Goal: Task Accomplishment & Management: Use online tool/utility

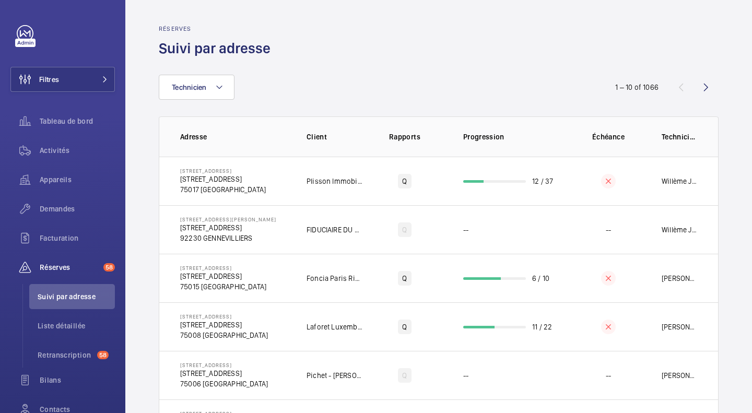
click at [1, 410] on div "Filtres Tableau de bord Activités Appareils Demandes Facturation Réserves 58 Su…" at bounding box center [62, 206] width 125 height 413
click at [41, 158] on div "Activités" at bounding box center [62, 150] width 104 height 25
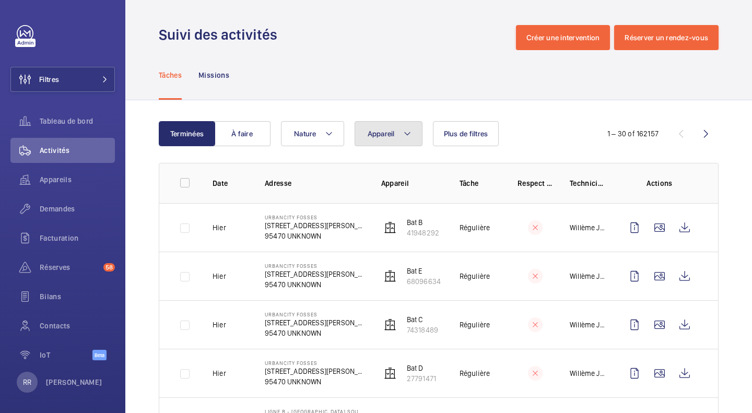
click at [395, 138] on button "Appareil" at bounding box center [388, 133] width 68 height 25
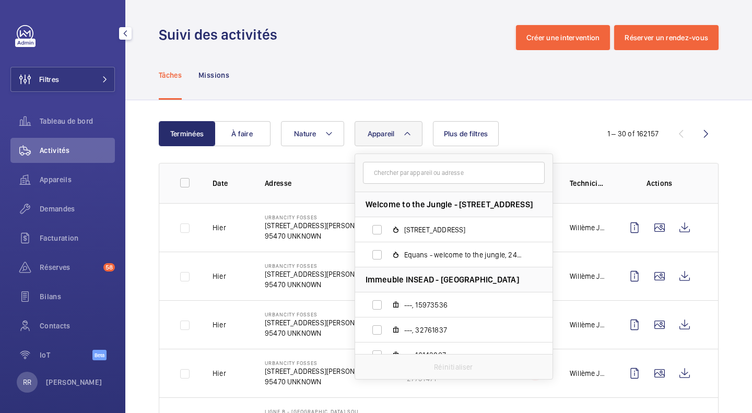
click at [66, 182] on span "Appareils" at bounding box center [77, 179] width 75 height 10
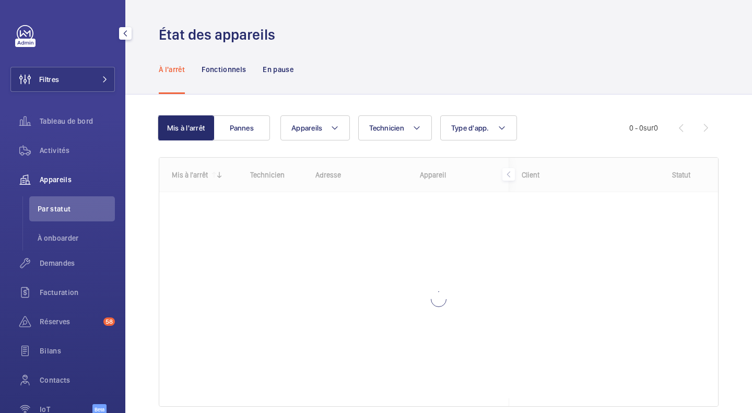
click at [62, 156] on div "Activités" at bounding box center [62, 150] width 104 height 25
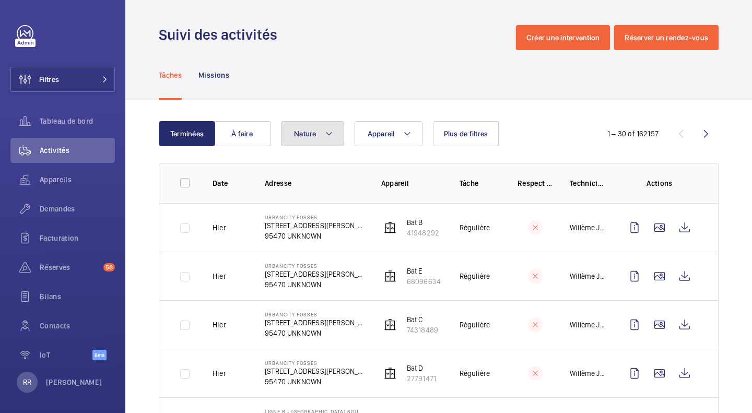
click at [324, 136] on button "Nature" at bounding box center [312, 133] width 63 height 25
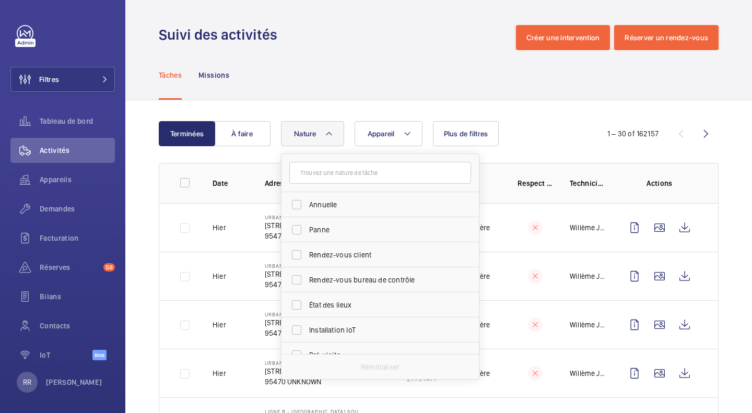
click at [324, 136] on button "Nature" at bounding box center [312, 133] width 63 height 25
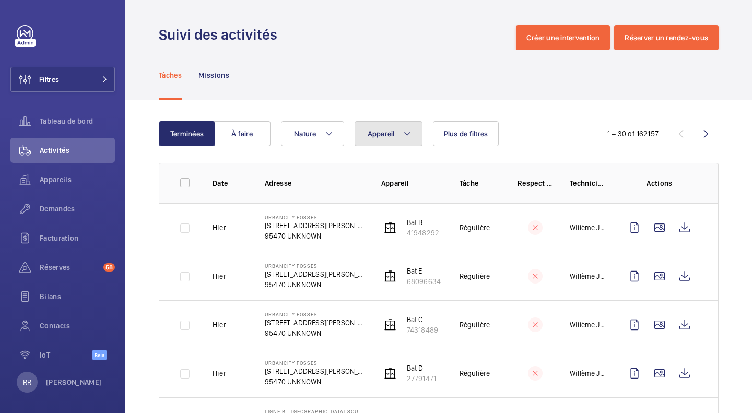
click at [396, 131] on button "Appareil" at bounding box center [388, 133] width 68 height 25
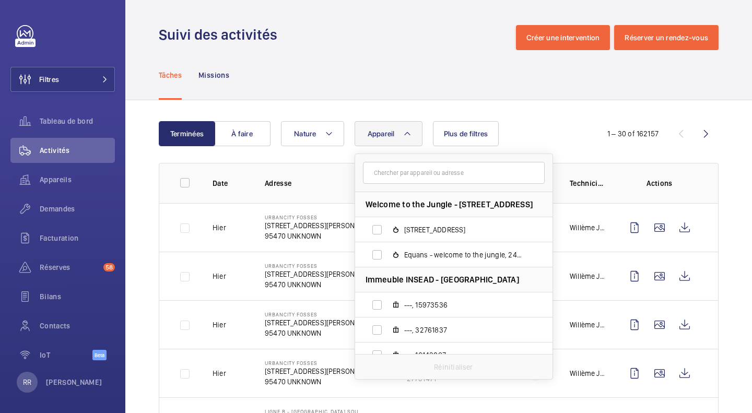
click at [395, 179] on input "text" at bounding box center [454, 173] width 182 height 22
click at [454, 126] on button "Plus de filtres" at bounding box center [466, 133] width 66 height 25
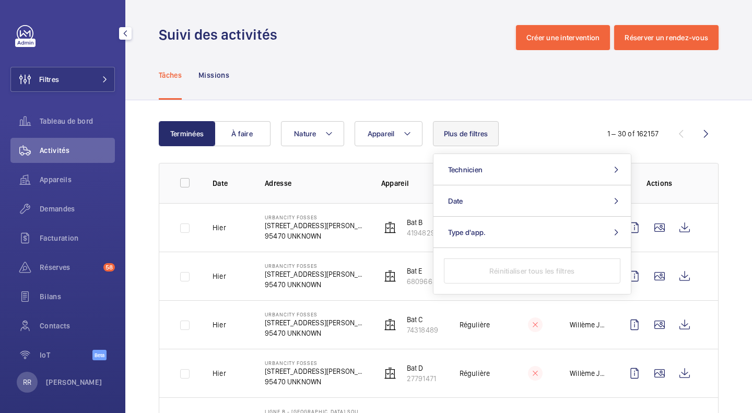
click at [60, 84] on button "Filtres" at bounding box center [62, 79] width 104 height 25
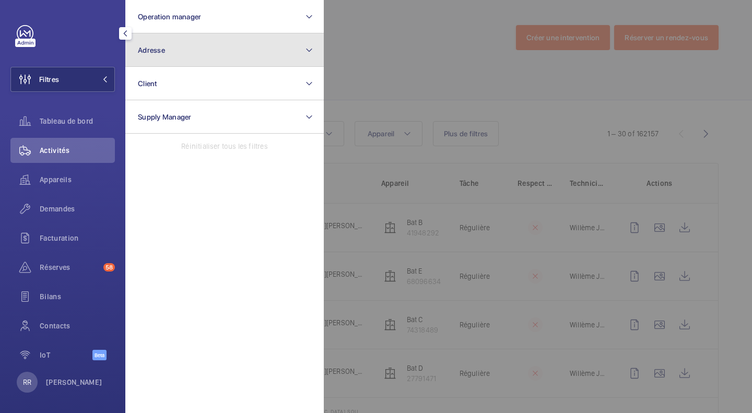
click at [144, 62] on button "Adresse" at bounding box center [224, 49] width 198 height 33
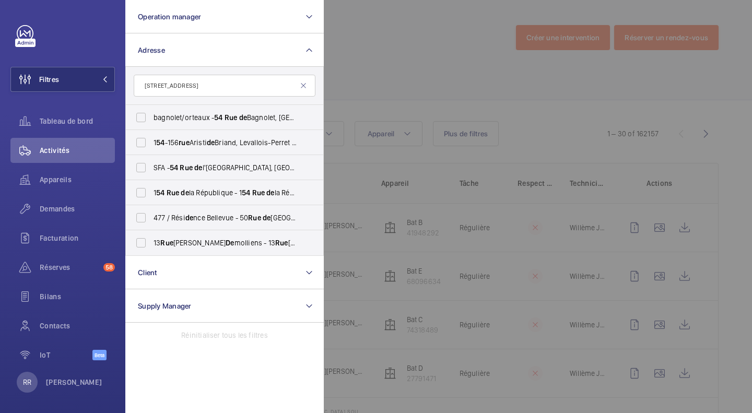
type input "[STREET_ADDRESS]"
drag, startPoint x: 217, startPoint y: 81, endPoint x: 125, endPoint y: 86, distance: 92.0
click at [125, 86] on div "Filtres Operation manager Adresse [STREET_ADDRESS] - [STREET_ADDRESS] 1 [GEOGRA…" at bounding box center [62, 206] width 125 height 413
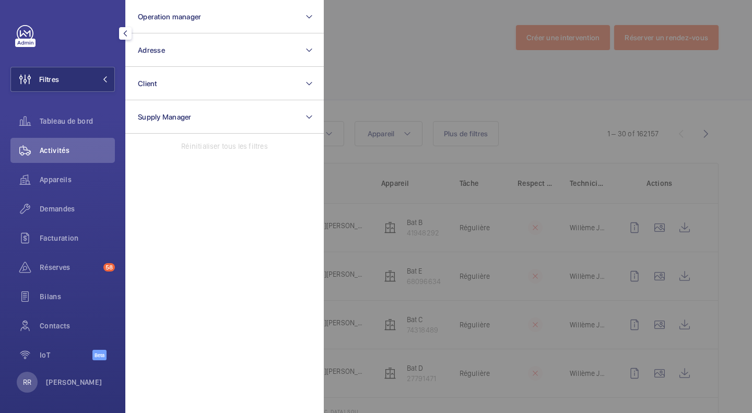
click at [75, 81] on button "Filtres" at bounding box center [62, 79] width 104 height 25
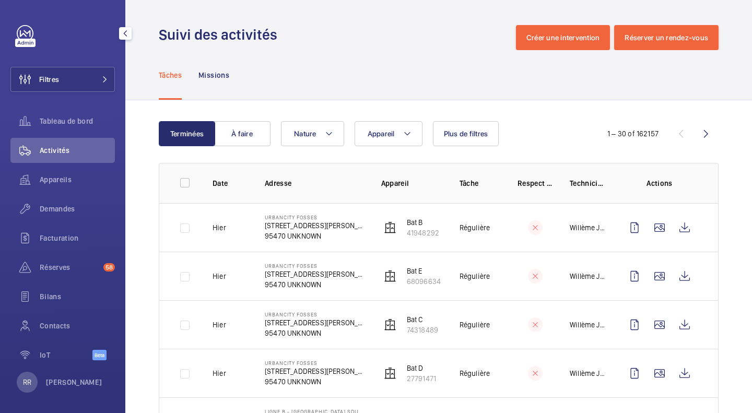
click at [100, 71] on button "Filtres" at bounding box center [62, 79] width 104 height 25
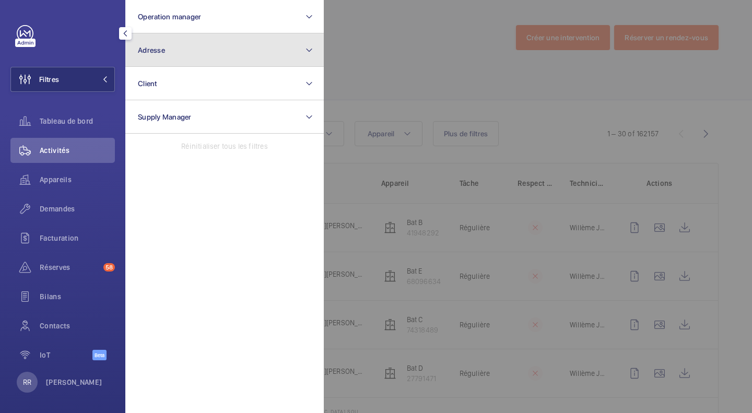
click at [164, 53] on span "Adresse" at bounding box center [151, 50] width 27 height 8
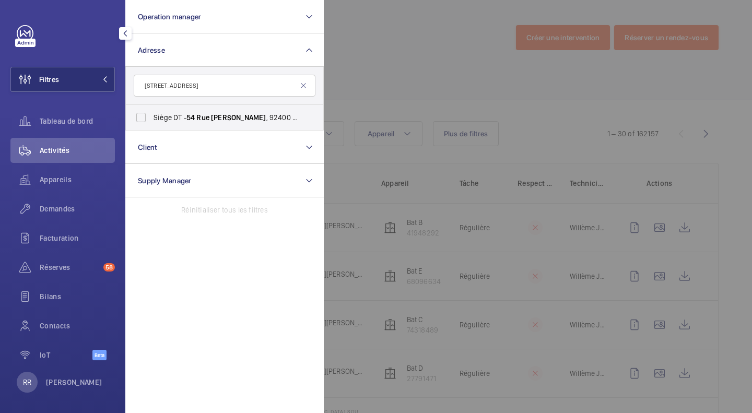
type input "[STREET_ADDRESS]"
click at [143, 116] on label "Siège DT - [STREET_ADDRESS]" at bounding box center [217, 117] width 182 height 25
click at [143, 116] on input "Siège DT - [STREET_ADDRESS]" at bounding box center [140, 117] width 21 height 21
checkbox input "true"
click at [361, 47] on div at bounding box center [700, 206] width 752 height 413
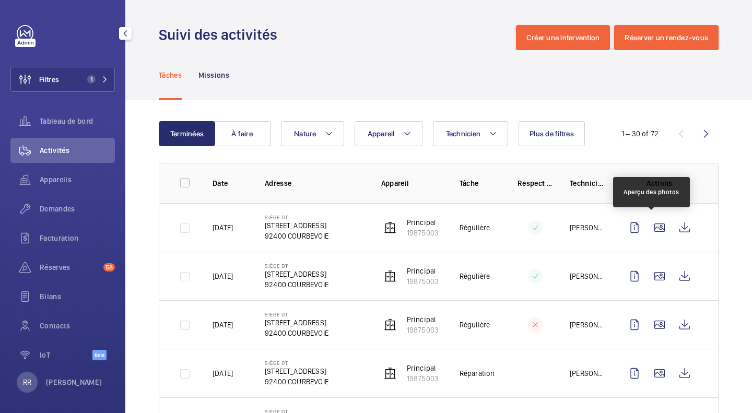
click at [658, 225] on wm-front-icon-button at bounding box center [659, 227] width 25 height 25
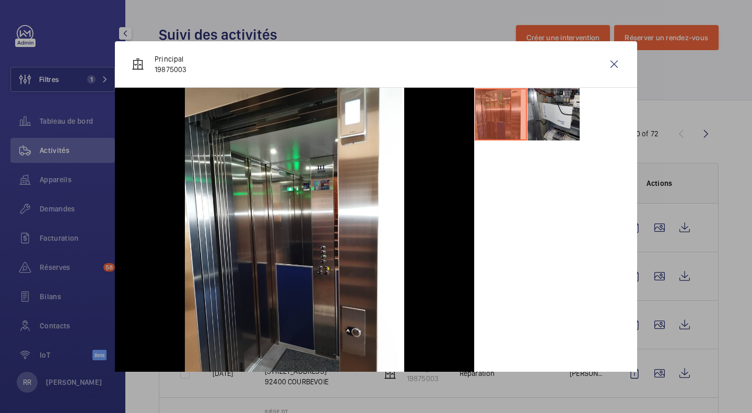
click at [545, 111] on li at bounding box center [553, 114] width 52 height 52
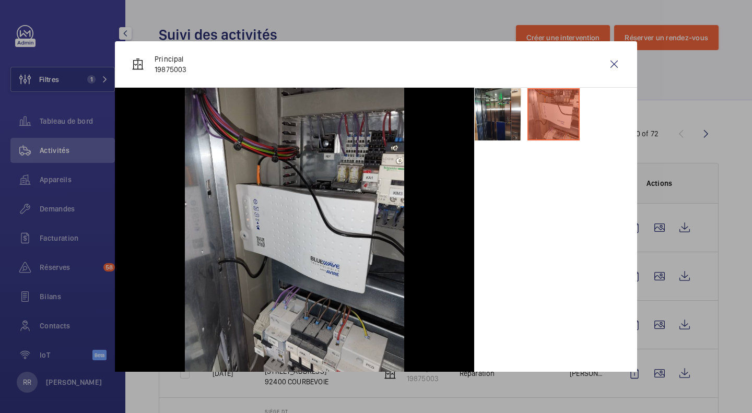
click at [606, 69] on wm-front-icon-button at bounding box center [613, 64] width 25 height 25
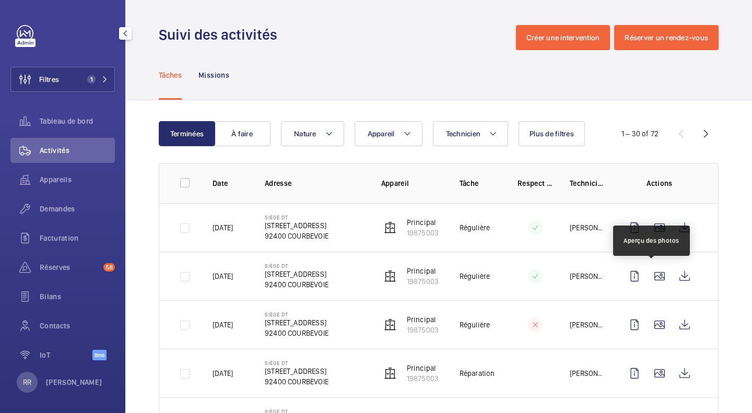
click at [647, 274] on wm-front-icon-button at bounding box center [659, 276] width 25 height 25
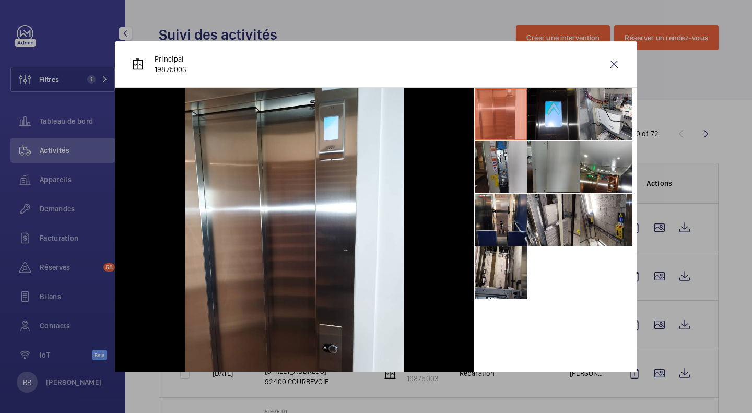
click at [474, 212] on li at bounding box center [500, 220] width 52 height 52
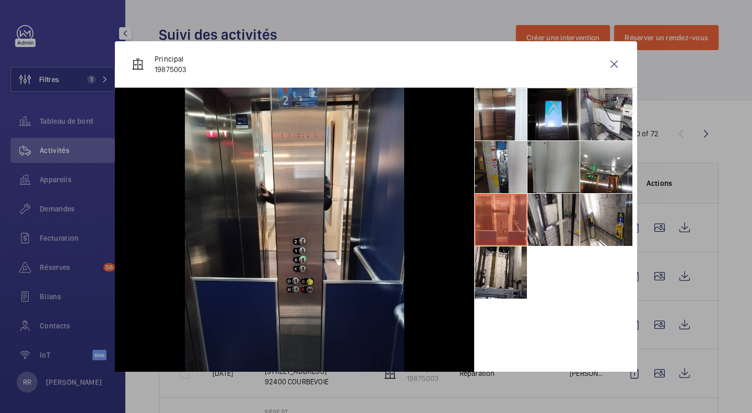
click at [590, 112] on li at bounding box center [606, 114] width 52 height 52
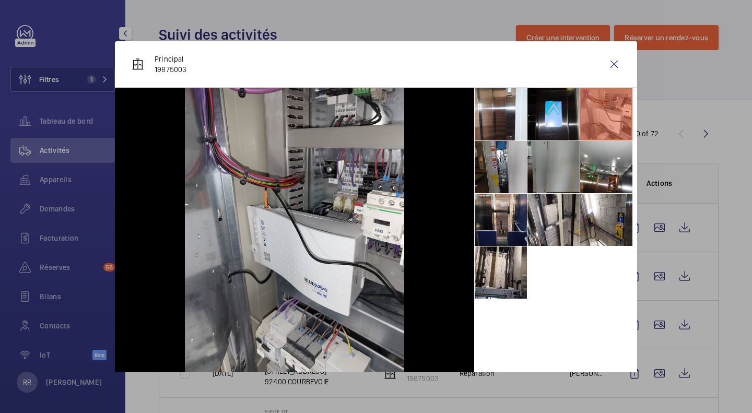
click at [585, 213] on li at bounding box center [606, 220] width 52 height 52
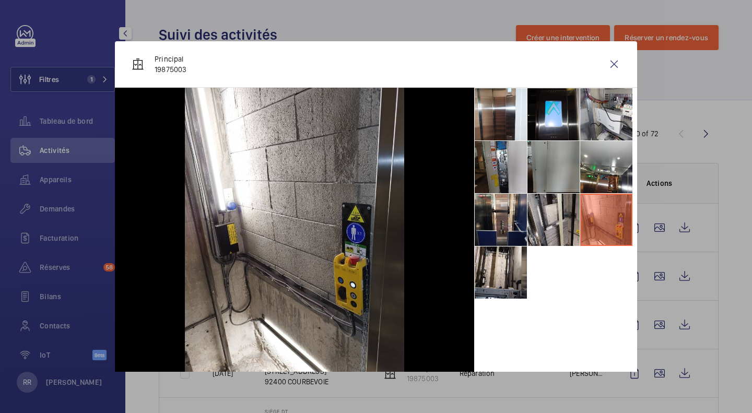
click at [495, 268] on li at bounding box center [500, 272] width 52 height 52
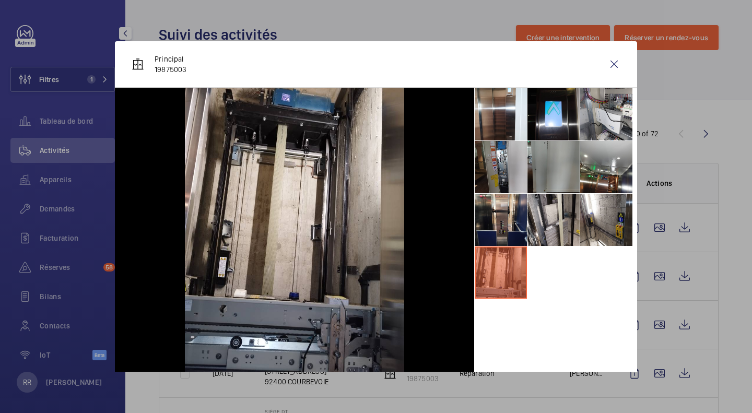
click at [602, 69] on wm-front-icon-button at bounding box center [613, 64] width 25 height 25
